Goal: Book appointment/travel/reservation

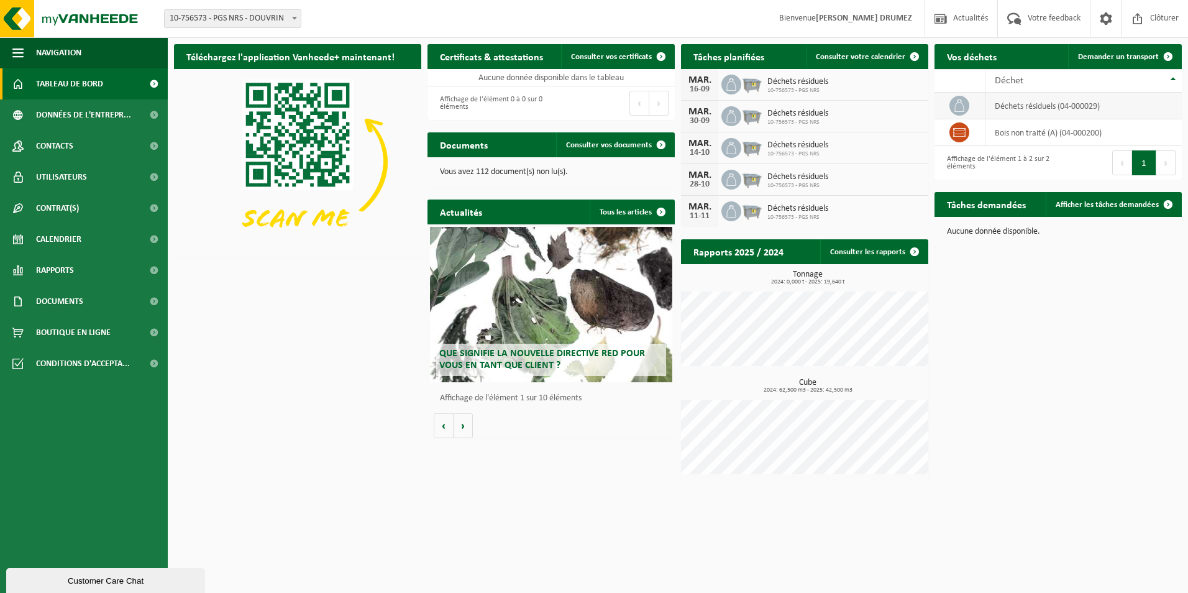
drag, startPoint x: 1112, startPoint y: 60, endPoint x: 1061, endPoint y: 104, distance: 67.8
click at [1112, 60] on span "Demander un transport" at bounding box center [1118, 57] width 81 height 8
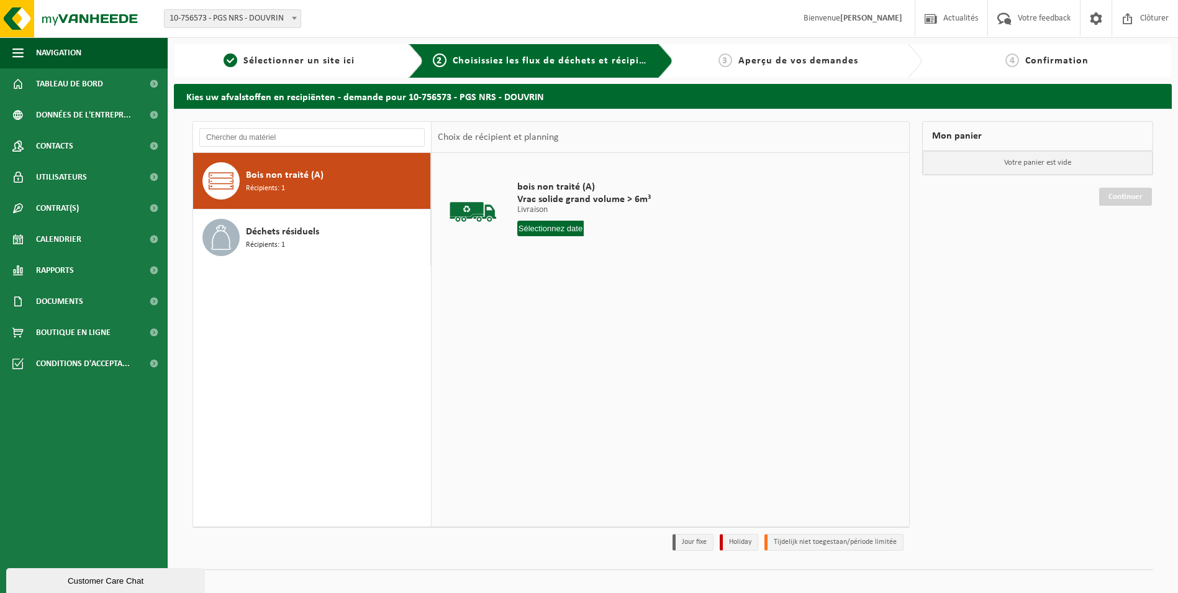
click at [550, 237] on div "bois non traité (A) Vrac solide grand volume > 6m³ Livraison Livraison Livraiso…" at bounding box center [584, 211] width 146 height 86
click at [551, 232] on input "text" at bounding box center [550, 228] width 67 height 16
click at [571, 325] on div "10" at bounding box center [572, 319] width 22 height 20
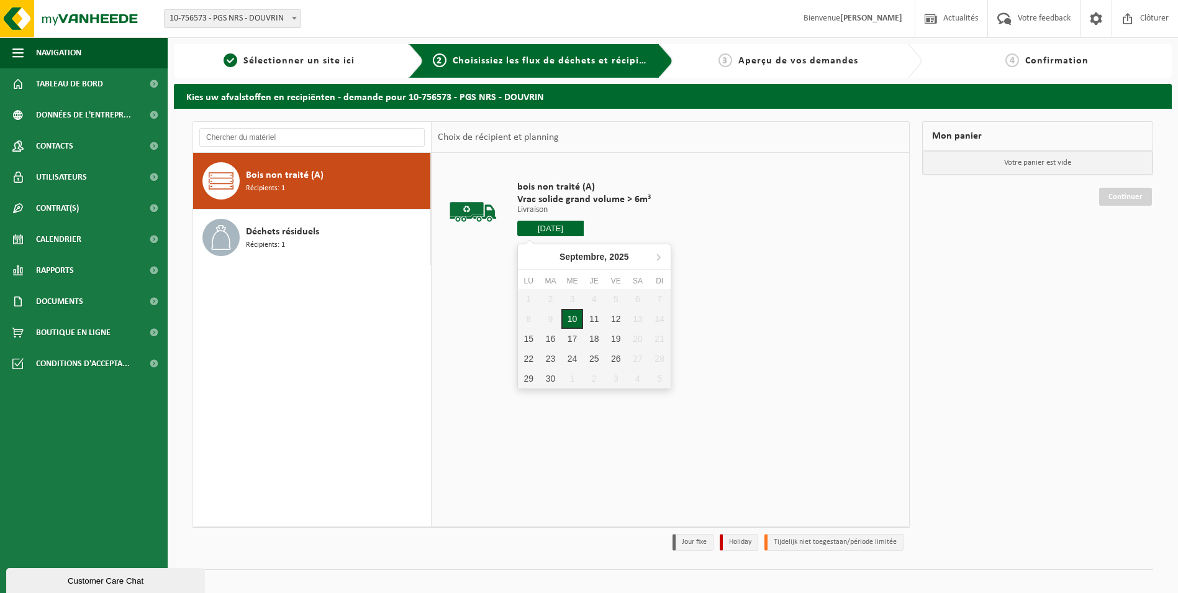
type input "à partir de 2025-09-10"
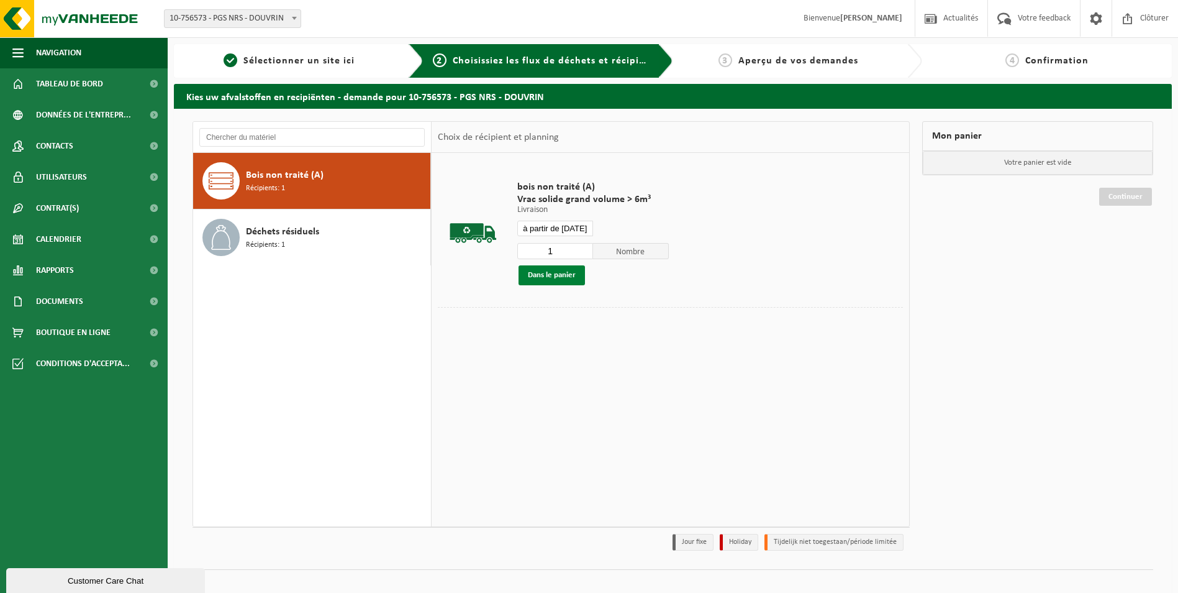
click at [566, 279] on button "Dans le panier" at bounding box center [552, 275] width 66 height 20
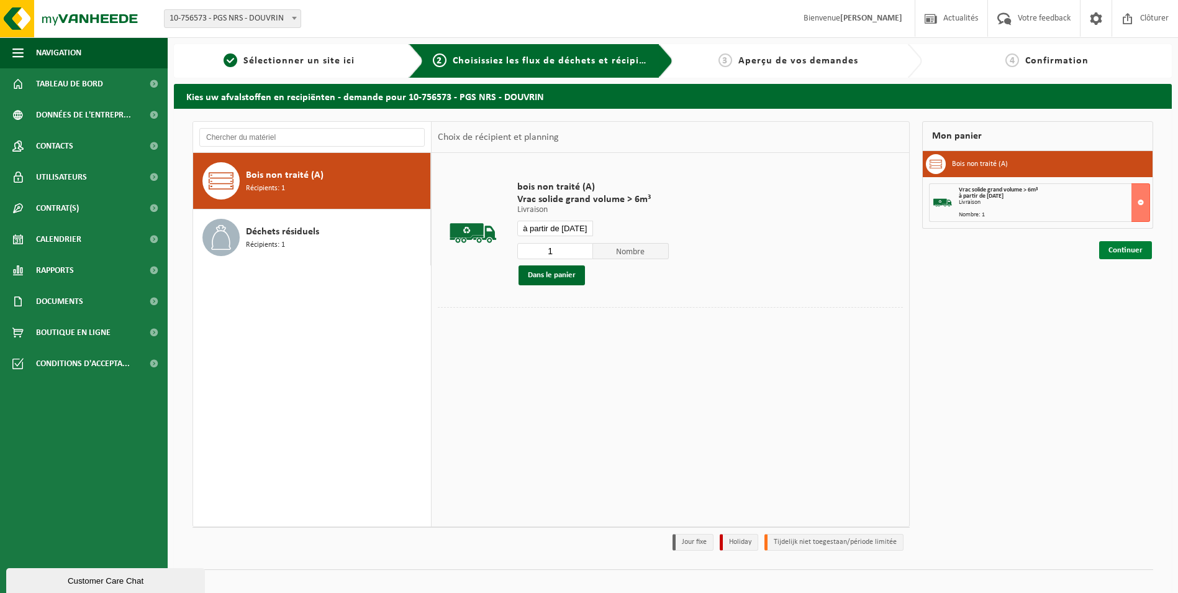
click at [1125, 250] on link "Continuer" at bounding box center [1125, 250] width 53 height 18
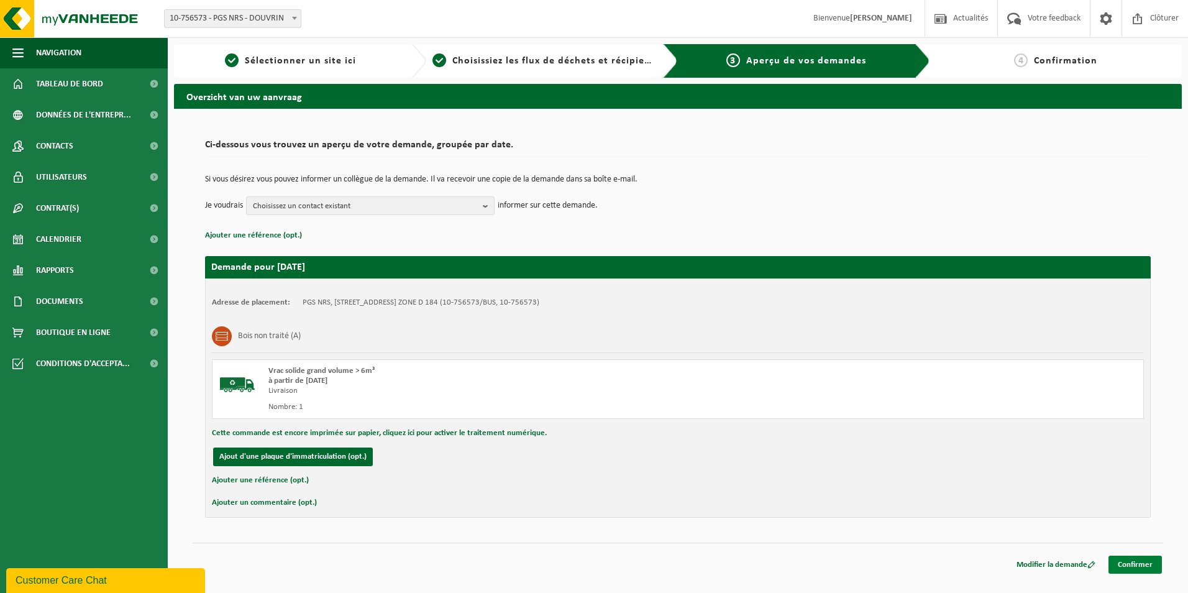
click at [1124, 556] on link "Confirmer" at bounding box center [1134, 564] width 53 height 18
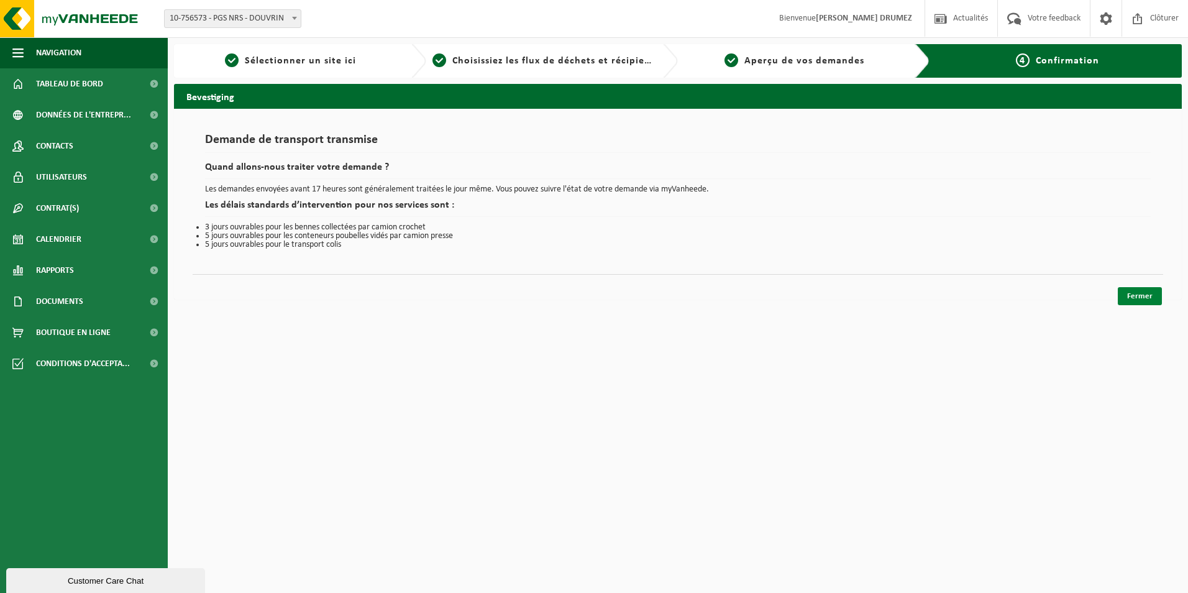
click at [1145, 300] on link "Fermer" at bounding box center [1139, 296] width 44 height 18
